Goal: Find specific page/section: Find specific page/section

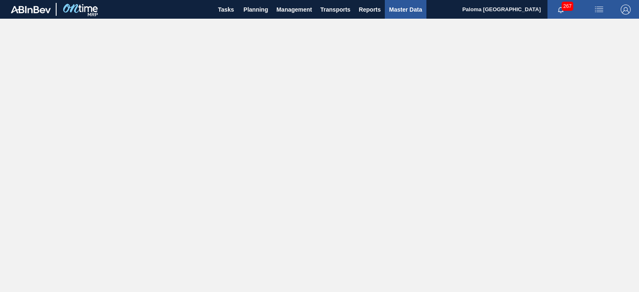
click at [399, 11] on span "Master Data" at bounding box center [405, 10] width 33 height 10
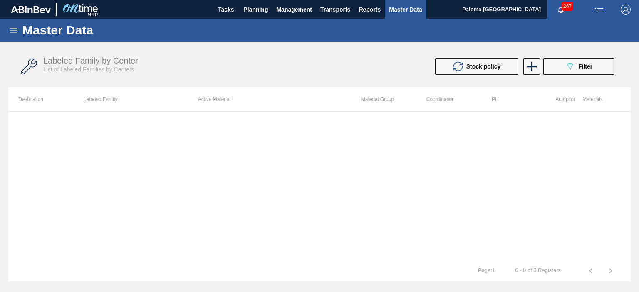
click at [10, 29] on icon at bounding box center [13, 30] width 10 height 10
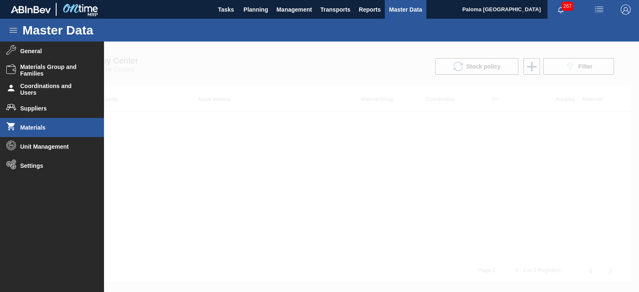
click at [45, 128] on span "Materials" at bounding box center [54, 127] width 69 height 7
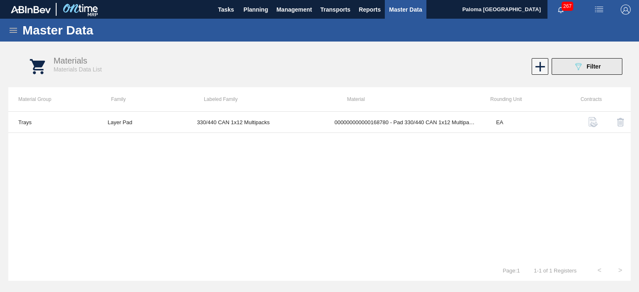
click at [563, 64] on button "089F7B8B-B2A5-4AFE-B5C0-19BA573D28AC Filter" at bounding box center [587, 66] width 71 height 17
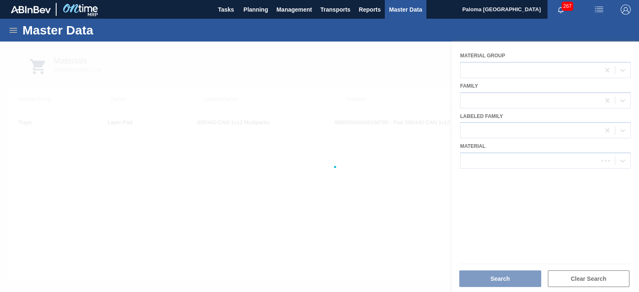
click at [509, 159] on div at bounding box center [319, 167] width 639 height 251
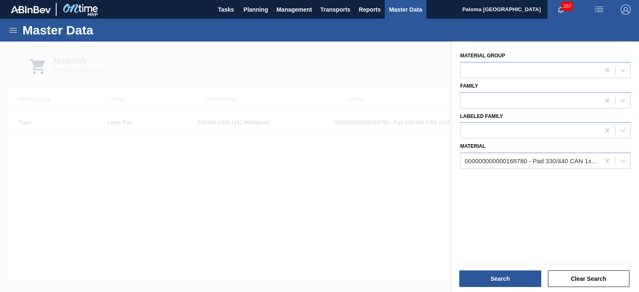
click at [509, 159] on div "000000000000168780 - Pad 330/440 CAN 1x12 Multipacks" at bounding box center [533, 161] width 136 height 7
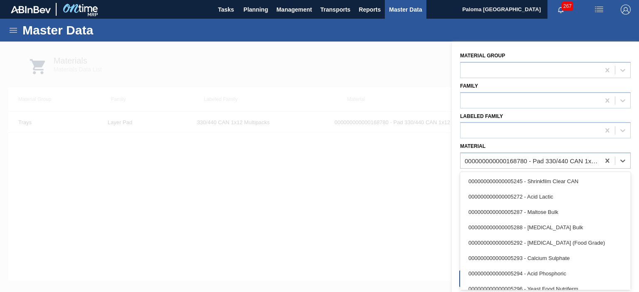
paste input "000000000000279520"
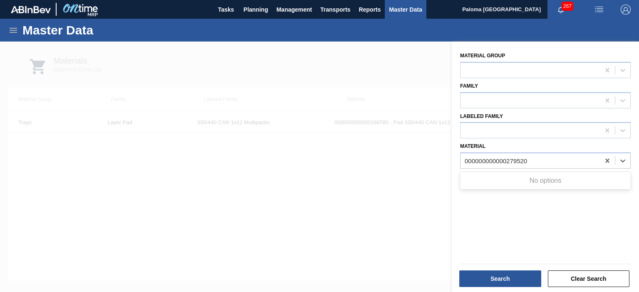
drag, startPoint x: 506, startPoint y: 160, endPoint x: 391, endPoint y: 161, distance: 115.2
click at [452, 161] on div "089F7B8B-B2A5-4AFE-B5C0-19BA573D28AC Created with sketchtool. Material Group Fa…" at bounding box center [545, 188] width 187 height 292
type input "279520"
click at [408, 82] on div at bounding box center [319, 188] width 639 height 292
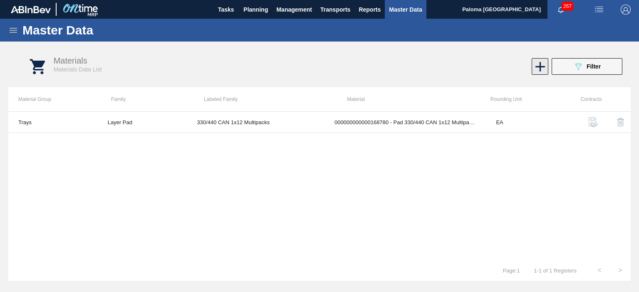
click at [541, 66] on icon at bounding box center [540, 67] width 16 height 16
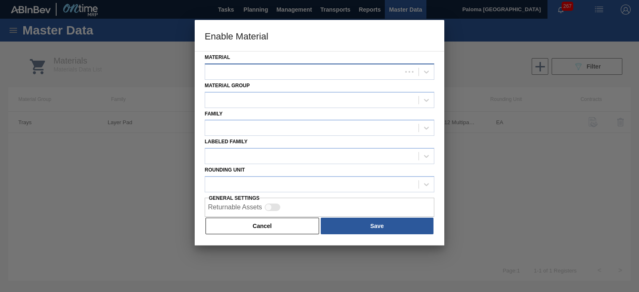
click at [245, 71] on div at bounding box center [303, 72] width 197 height 12
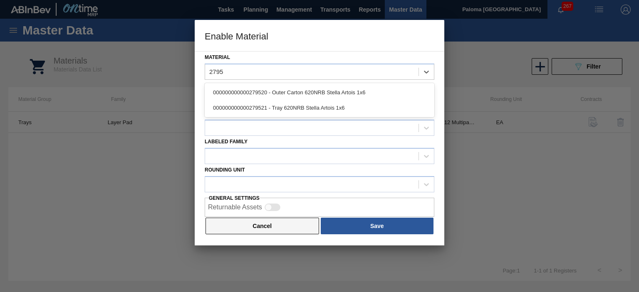
type input "2795"
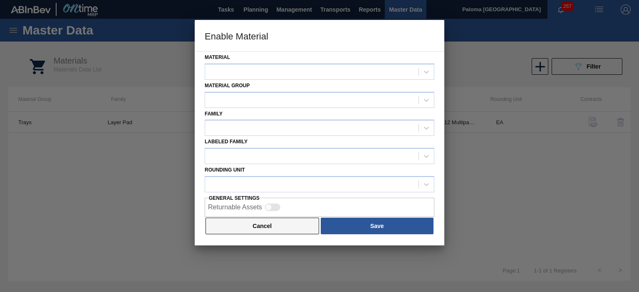
click at [274, 231] on button "Cancel" at bounding box center [263, 226] width 114 height 17
